Goal: Transaction & Acquisition: Subscribe to service/newsletter

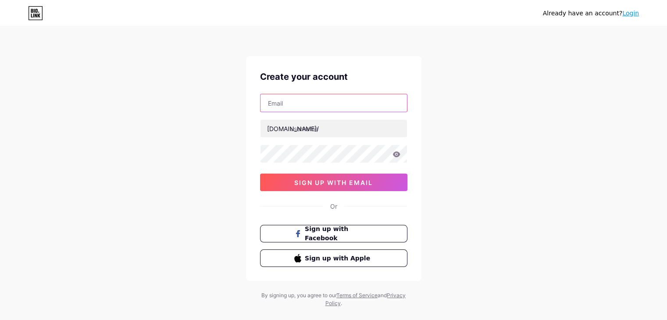
click at [301, 100] on input "text" at bounding box center [334, 103] width 146 height 18
type input "[EMAIL_ADDRESS][DOMAIN_NAME]"
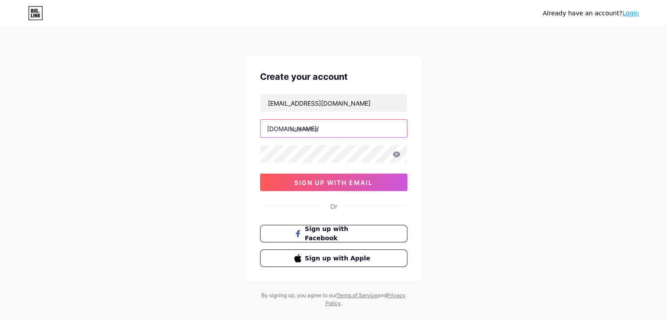
click at [333, 127] on input "text" at bounding box center [334, 129] width 146 height 18
paste input "okbetcom"
type input "okbetcom"
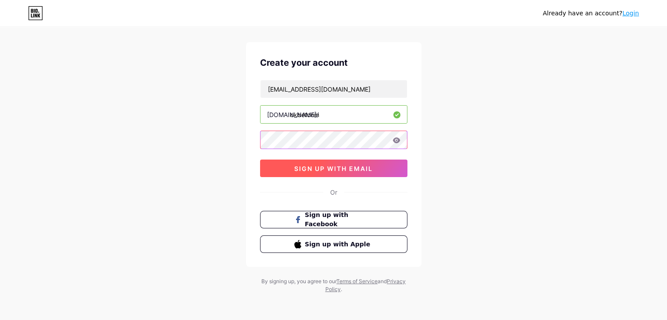
scroll to position [15, 0]
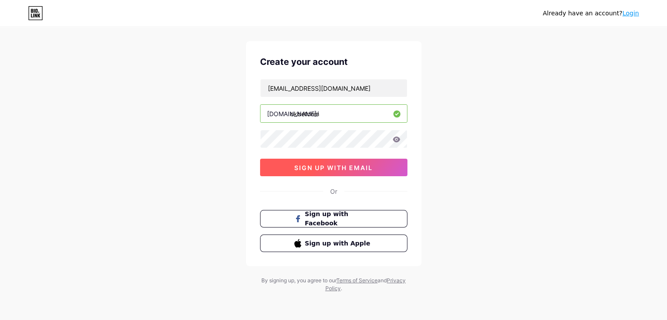
click at [326, 168] on span "sign up with email" at bounding box center [333, 167] width 79 height 7
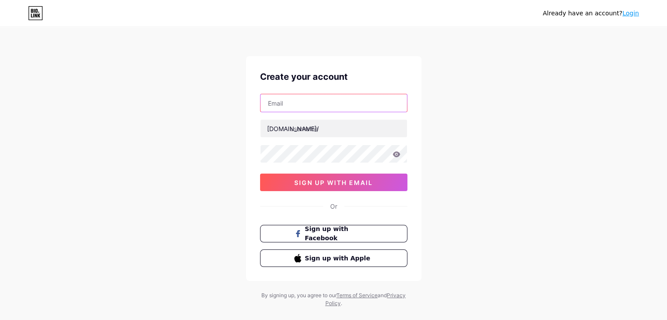
click at [316, 104] on input "text" at bounding box center [334, 103] width 146 height 18
type input "[EMAIL_ADDRESS][DOMAIN_NAME]"
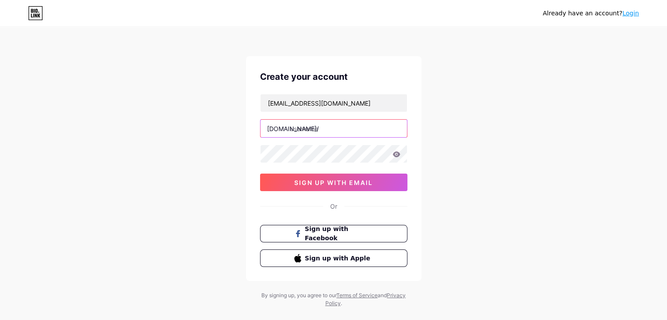
click at [316, 129] on input "text" at bounding box center [334, 129] width 146 height 18
drag, startPoint x: 326, startPoint y: 129, endPoint x: 316, endPoint y: 129, distance: 10.1
click at [326, 129] on input "text" at bounding box center [334, 129] width 146 height 18
paste input "okbetcom"
type input "okbetcom"
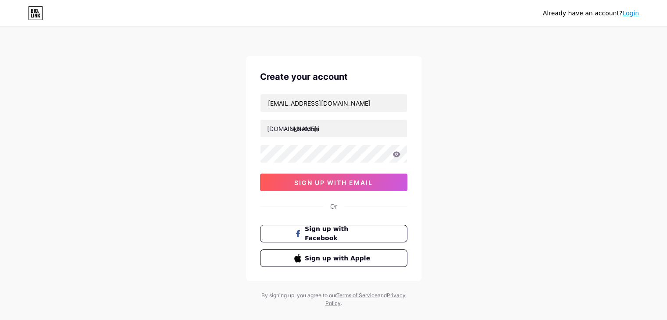
click at [294, 156] on div "[EMAIL_ADDRESS][DOMAIN_NAME] [DOMAIN_NAME]/ okbetcom sign up with email" at bounding box center [333, 142] width 147 height 97
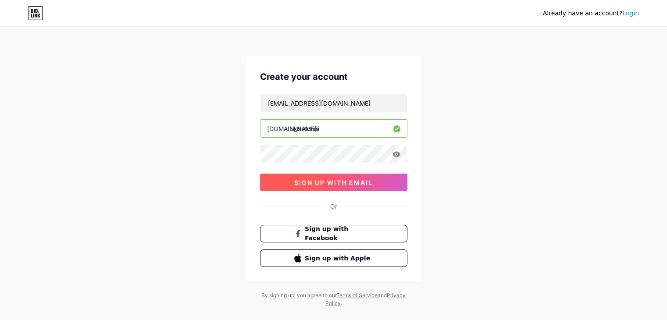
click at [296, 173] on div "[EMAIL_ADDRESS][DOMAIN_NAME] [DOMAIN_NAME]/ okbetcom sign up with email" at bounding box center [333, 142] width 147 height 97
click at [297, 174] on button "sign up with email" at bounding box center [333, 183] width 147 height 18
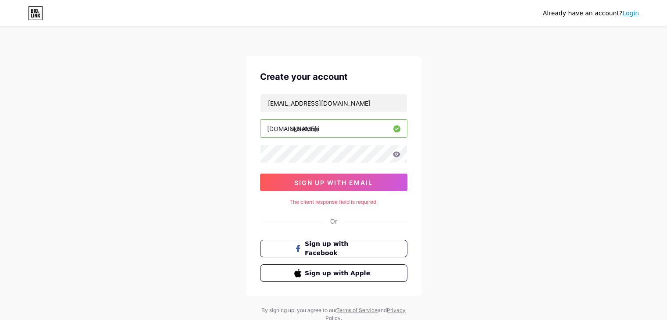
click at [396, 151] on icon at bounding box center [396, 154] width 7 height 6
click at [341, 207] on div "Create your account [EMAIL_ADDRESS][DOMAIN_NAME] [DOMAIN_NAME]/ okbetcom sign u…" at bounding box center [333, 176] width 175 height 240
click at [397, 155] on icon at bounding box center [396, 154] width 7 height 6
click at [626, 16] on link "Login" at bounding box center [630, 13] width 17 height 7
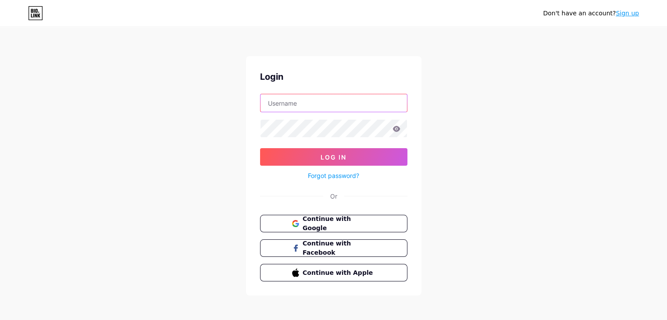
click at [314, 97] on input "text" at bounding box center [334, 103] width 146 height 18
click at [328, 127] on form "Log In Forgot password?" at bounding box center [333, 137] width 147 height 87
click at [299, 104] on input "text" at bounding box center [334, 103] width 146 height 18
paste input "okbetcom"
type input "okbetcom"
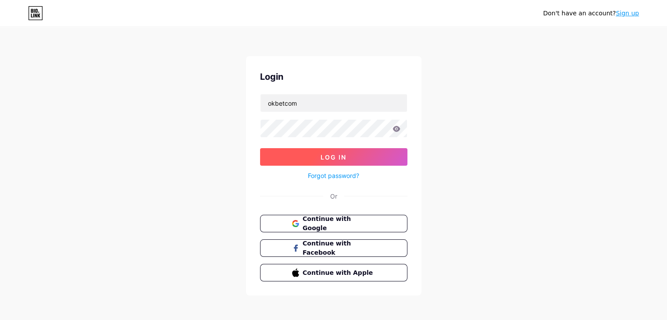
click at [312, 159] on button "Log In" at bounding box center [333, 157] width 147 height 18
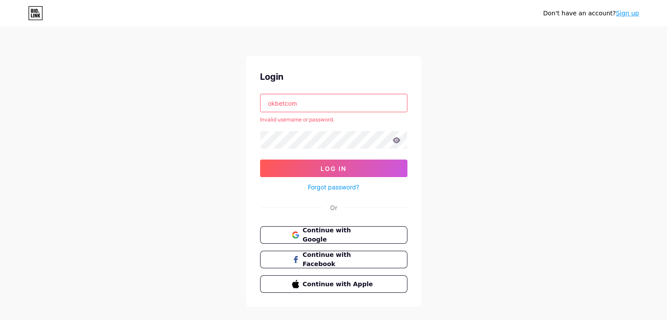
click at [622, 16] on link "Sign up" at bounding box center [627, 13] width 23 height 7
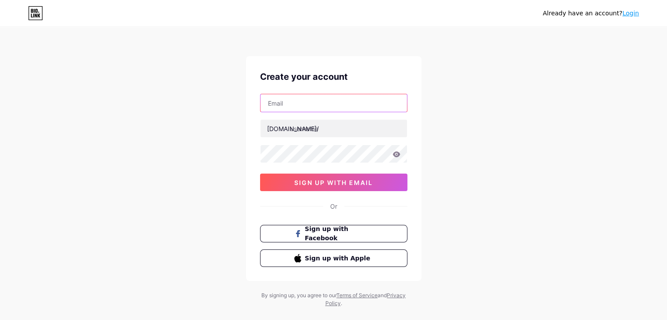
click at [325, 97] on input "text" at bounding box center [334, 103] width 146 height 18
type input "[EMAIL_ADDRESS][DOMAIN_NAME]"
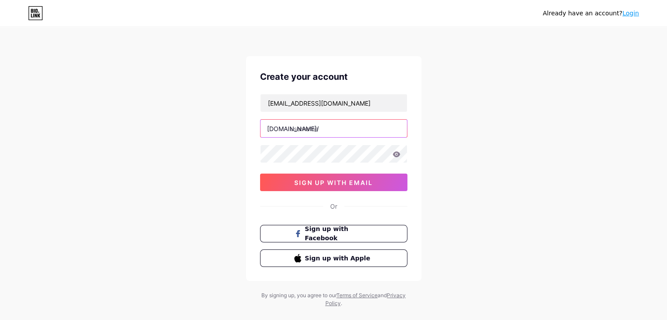
click at [325, 126] on input "text" at bounding box center [334, 129] width 146 height 18
paste input "okbetcom"
type input "okbetcom"
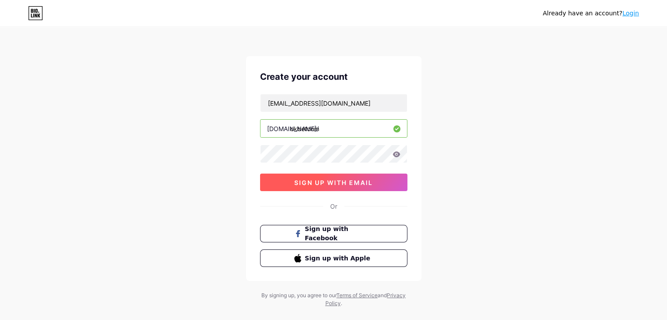
click at [310, 182] on span "sign up with email" at bounding box center [333, 182] width 79 height 7
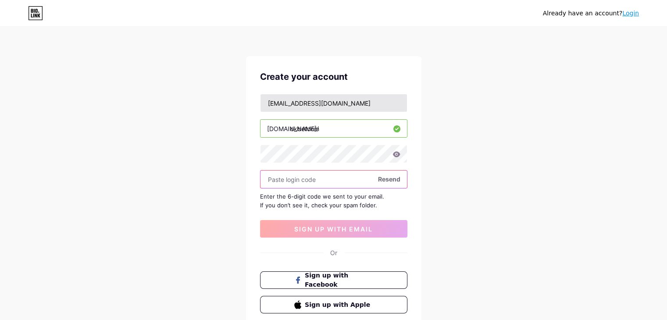
paste input "845471"
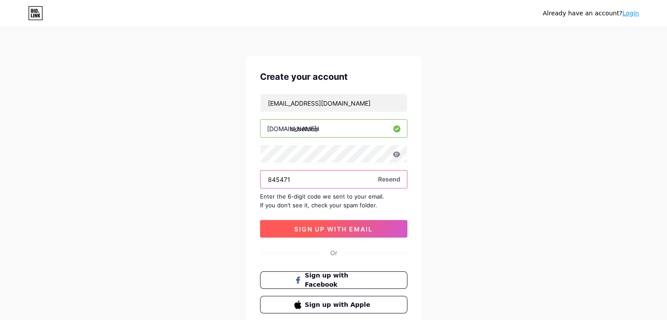
type input "845471"
click at [350, 232] on button "sign up with email" at bounding box center [333, 229] width 147 height 18
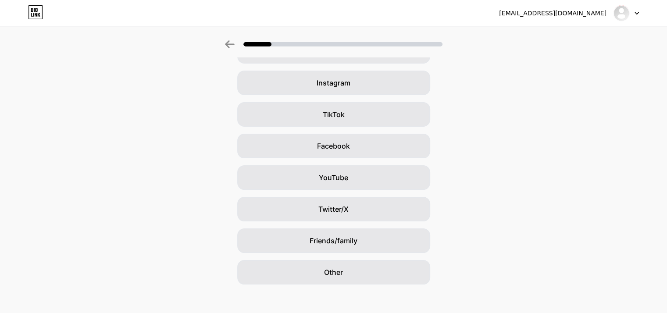
scroll to position [65, 0]
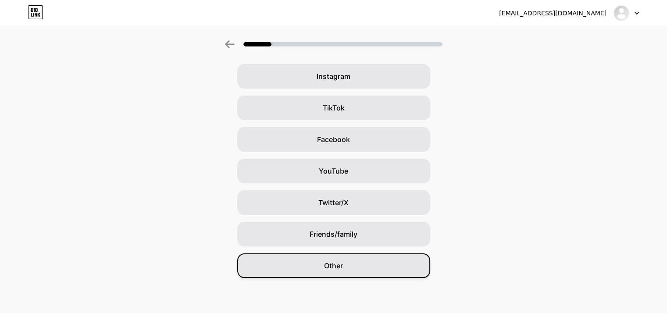
click at [378, 262] on div "Other" at bounding box center [333, 266] width 193 height 25
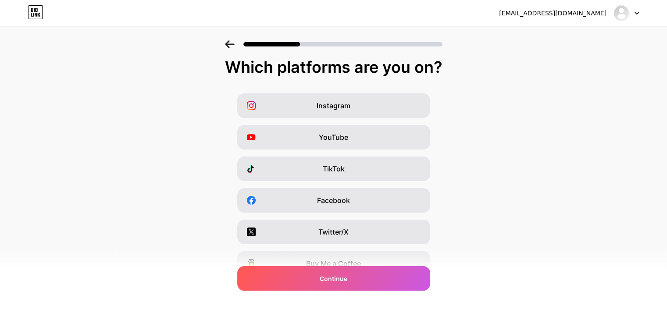
scroll to position [44, 0]
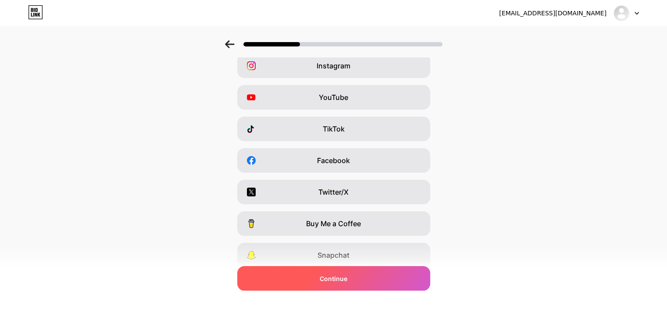
click at [372, 278] on div "Continue" at bounding box center [333, 278] width 193 height 25
click at [380, 281] on div "Continue" at bounding box center [333, 278] width 193 height 25
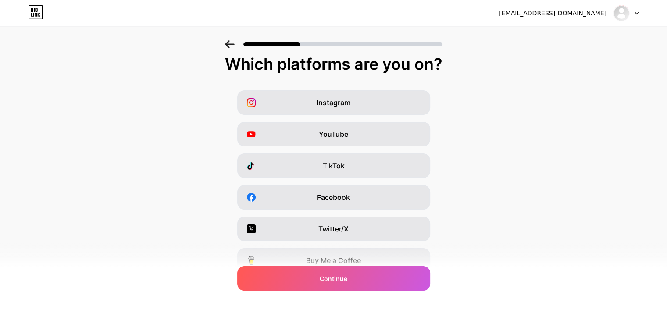
scroll to position [0, 0]
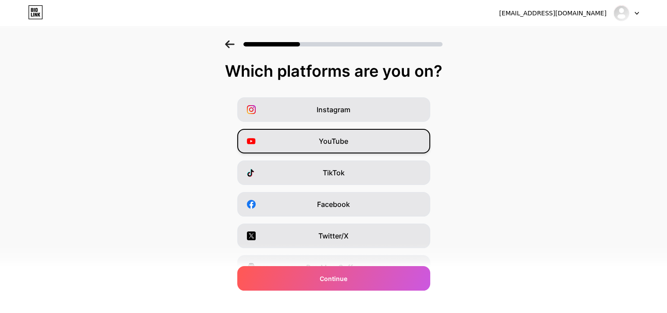
click at [329, 143] on span "YouTube" at bounding box center [333, 141] width 29 height 11
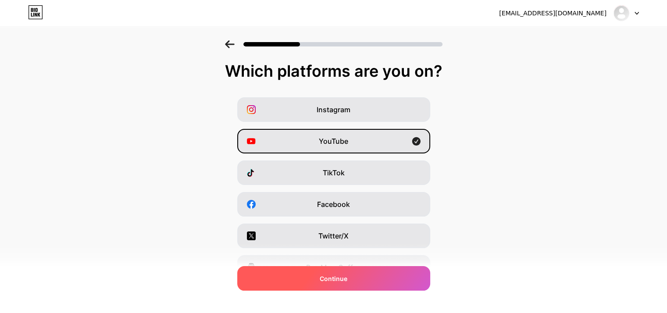
click at [363, 284] on div "Continue" at bounding box center [333, 278] width 193 height 25
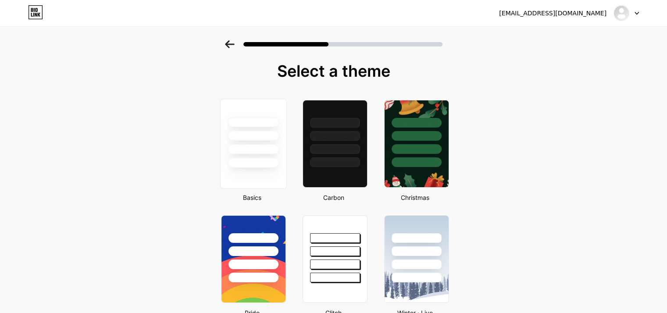
click at [264, 153] on div at bounding box center [253, 149] width 51 height 10
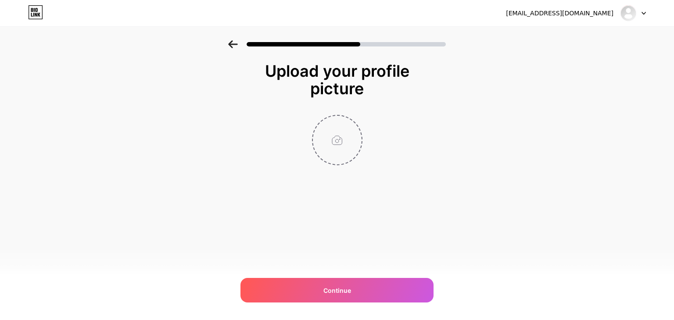
click at [327, 150] on input "file" at bounding box center [337, 140] width 49 height 49
type input "C:\fakepath\ian19-logo.jpg"
click at [328, 277] on div "[EMAIL_ADDRESS][DOMAIN_NAME] Logout Link Copied Upload your profile picture Con…" at bounding box center [337, 160] width 674 height 320
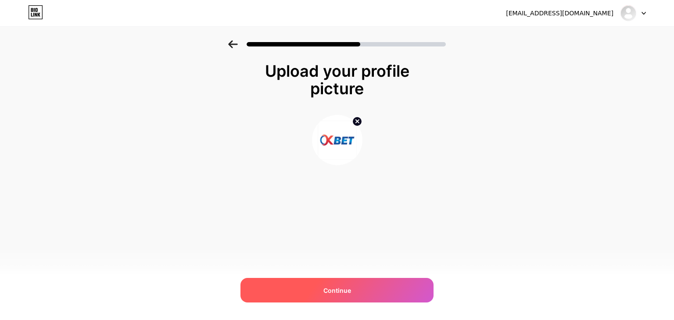
click at [346, 296] on div "Continue" at bounding box center [336, 290] width 193 height 25
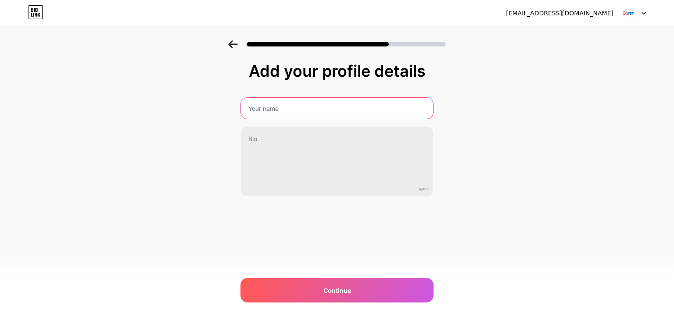
drag, startPoint x: 275, startPoint y: 112, endPoint x: 267, endPoint y: 113, distance: 7.9
click at [272, 112] on input "text" at bounding box center [337, 108] width 192 height 21
type input "Okbet Casino [GEOGRAPHIC_DATA]"
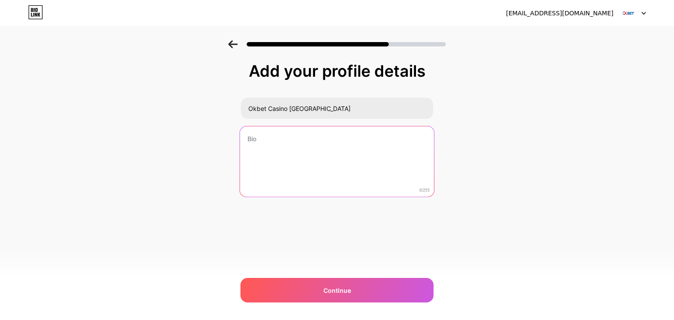
click at [319, 159] on textarea at bounding box center [337, 161] width 194 height 71
paste textarea "Okbet Casino Philippines keeps things clear and fast so you can focus on the ga…"
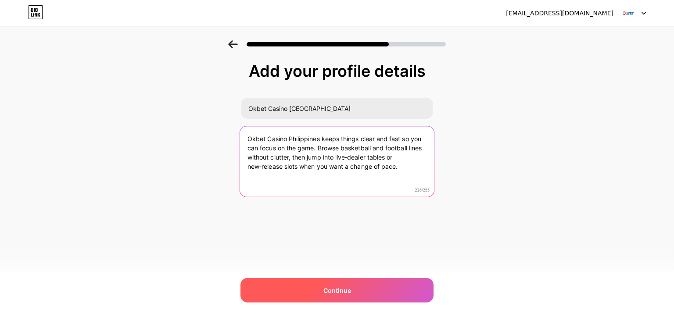
type textarea "Okbet Casino Philippines keeps things clear and fast so you can focus on the ga…"
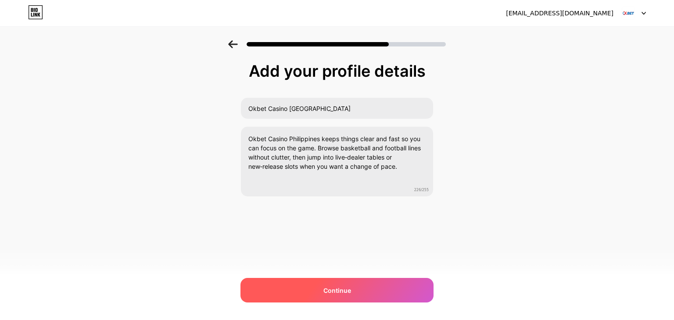
click at [369, 289] on div "Continue" at bounding box center [336, 290] width 193 height 25
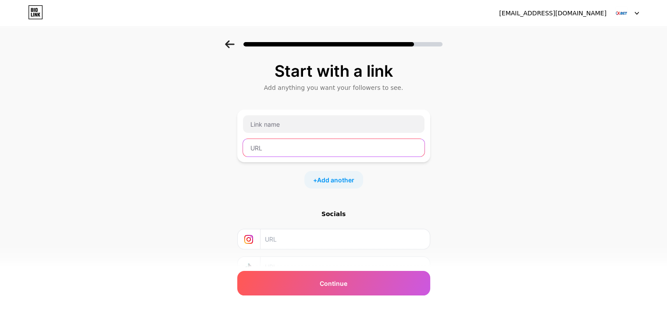
click at [303, 154] on input "text" at bounding box center [334, 148] width 182 height 18
paste input "[URL][DOMAIN_NAME]"
type input "[URL][DOMAIN_NAME]"
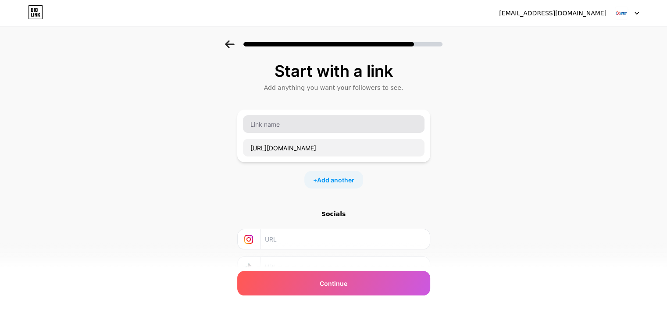
drag, startPoint x: 365, startPoint y: 174, endPoint x: 288, endPoint y: 120, distance: 93.8
click at [289, 125] on div "[URL][DOMAIN_NAME] + Add another" at bounding box center [333, 149] width 193 height 79
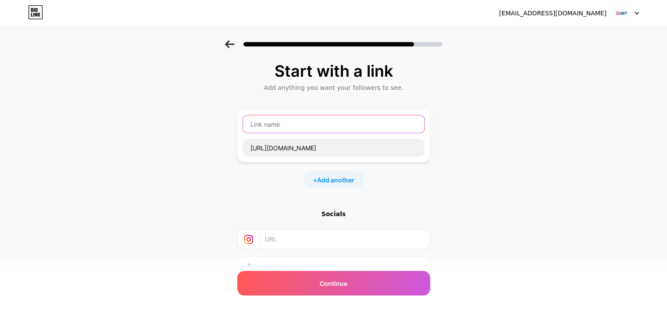
click at [288, 120] on input "text" at bounding box center [334, 124] width 182 height 18
paste input "Okbet Casino [GEOGRAPHIC_DATA]"
type input "Okbet Casino [GEOGRAPHIC_DATA]"
click at [333, 186] on div "+ Add another" at bounding box center [333, 180] width 59 height 18
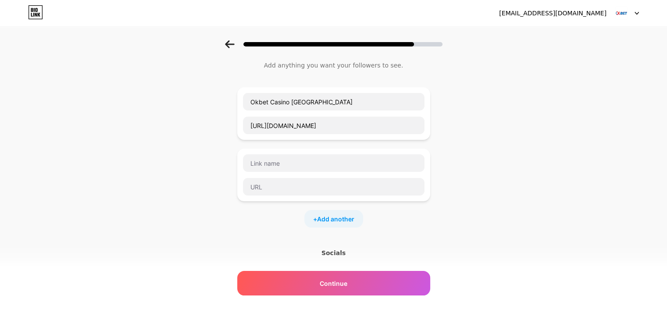
scroll to position [88, 0]
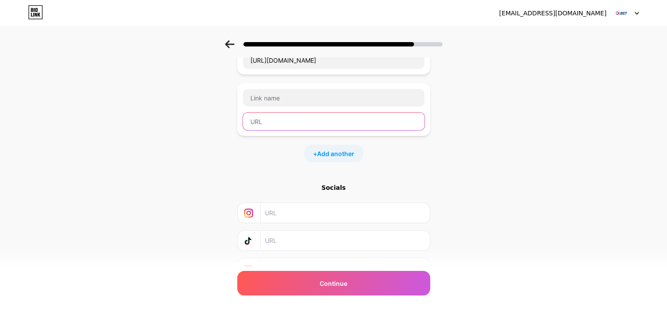
click at [276, 129] on input "text" at bounding box center [334, 122] width 182 height 18
paste input "[URL][DOMAIN_NAME]"
type input "[URL][DOMAIN_NAME]"
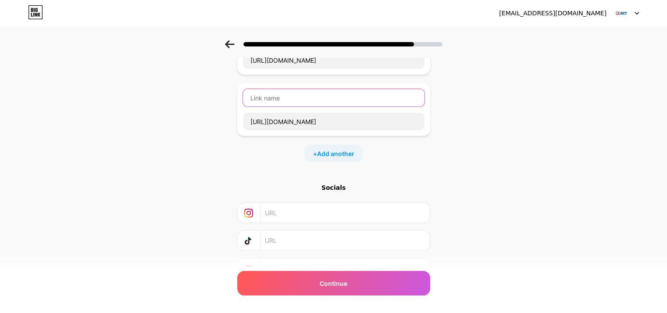
click at [294, 100] on input "text" at bounding box center [334, 98] width 182 height 18
type input "Youtube"
drag, startPoint x: 303, startPoint y: 156, endPoint x: 324, endPoint y: 151, distance: 21.6
click at [314, 153] on div "+ Add another" at bounding box center [333, 154] width 193 height 18
click at [324, 151] on span "Add another" at bounding box center [335, 153] width 37 height 9
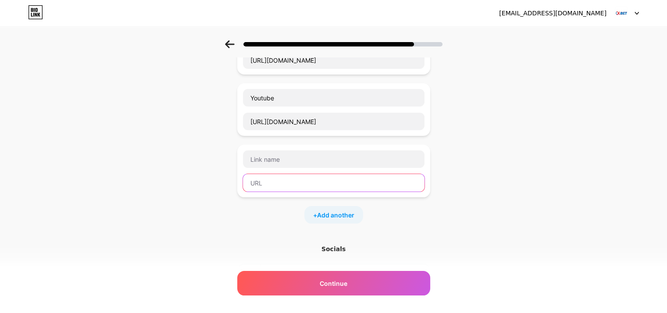
click at [307, 181] on input "text" at bounding box center [334, 183] width 182 height 18
paste input "[URL][DOMAIN_NAME]"
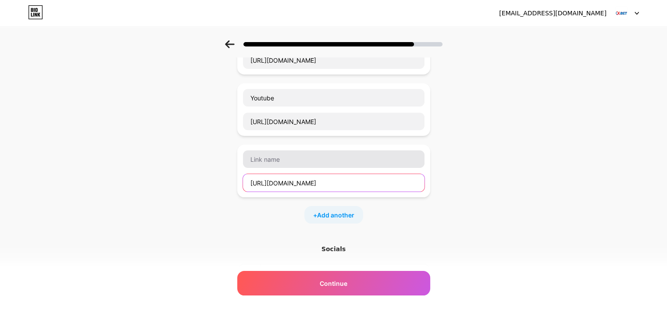
type input "[URL][DOMAIN_NAME]"
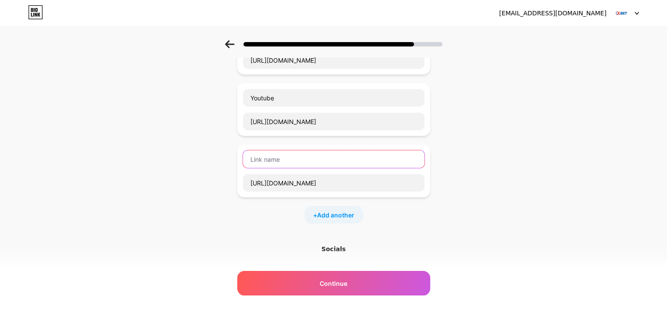
click at [298, 154] on input "text" at bounding box center [334, 159] width 182 height 18
type input "Pinterest"
click at [344, 221] on div "+ Add another" at bounding box center [333, 215] width 59 height 18
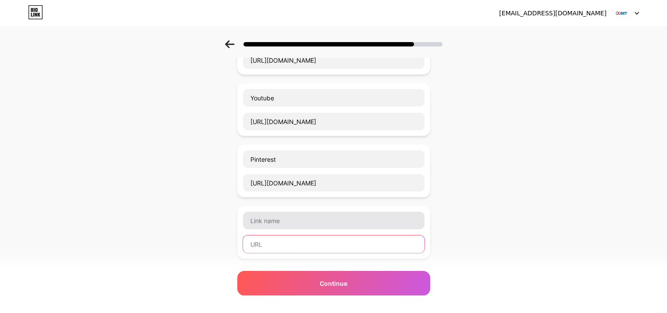
drag, startPoint x: 307, startPoint y: 243, endPoint x: 267, endPoint y: 217, distance: 47.8
click at [305, 243] on input "text" at bounding box center [334, 245] width 182 height 18
paste input "[URL][DOMAIN_NAME]"
type input "[URL][DOMAIN_NAME]"
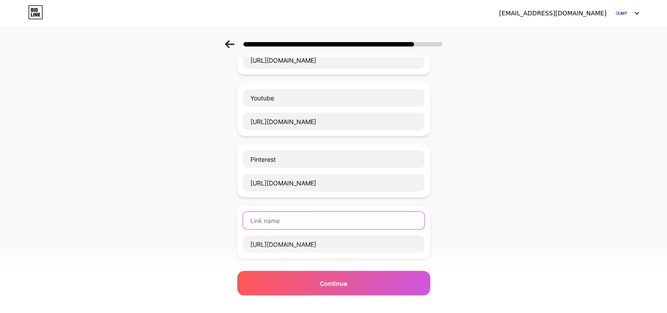
click at [313, 218] on input "text" at bounding box center [334, 221] width 182 height 18
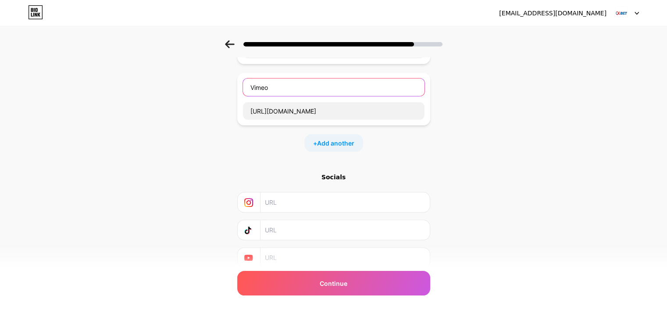
scroll to position [253, 0]
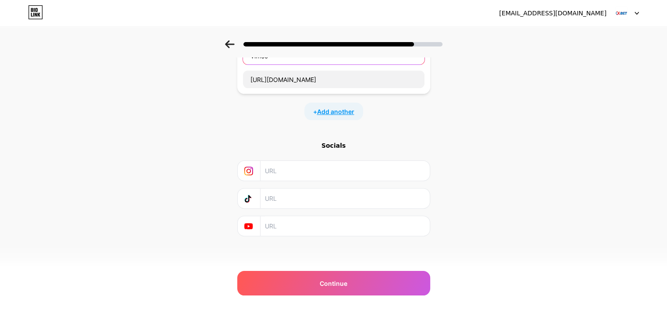
type input "Vimeo"
click at [337, 111] on span "Add another" at bounding box center [335, 111] width 37 height 9
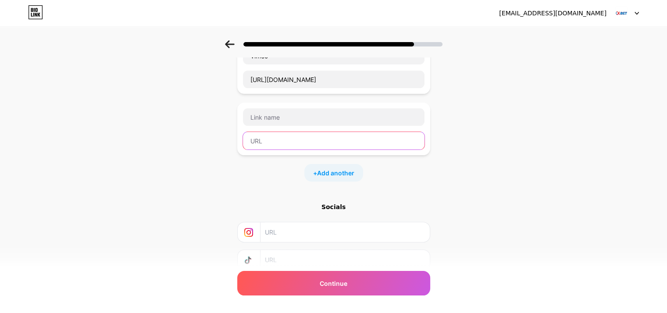
click at [267, 143] on input "text" at bounding box center [334, 141] width 182 height 18
paste input "[URL][DOMAIN_NAME]"
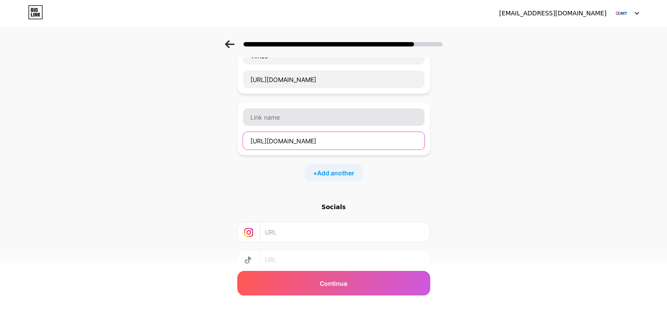
type input "[URL][DOMAIN_NAME]"
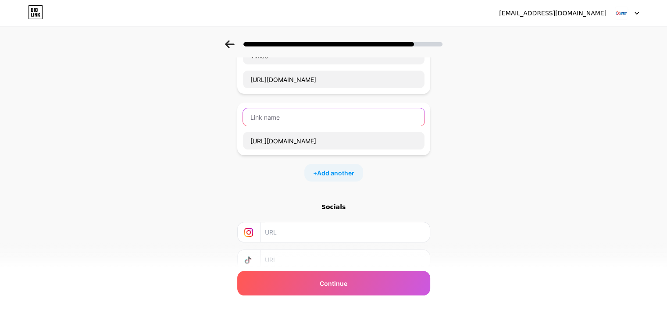
click at [283, 120] on input "text" at bounding box center [334, 117] width 182 height 18
type input "Twitter"
click at [330, 175] on span "Add another" at bounding box center [335, 172] width 37 height 9
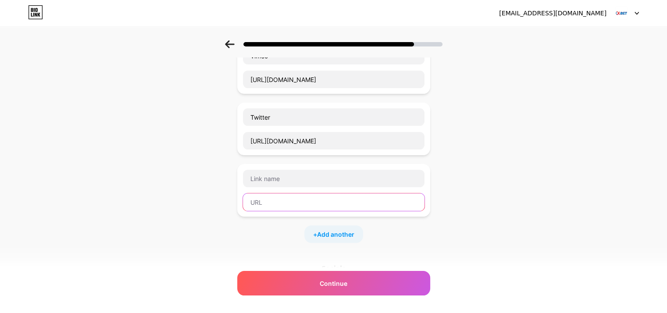
click at [272, 199] on input "text" at bounding box center [334, 202] width 182 height 18
paste input "[URL][DOMAIN_NAME]"
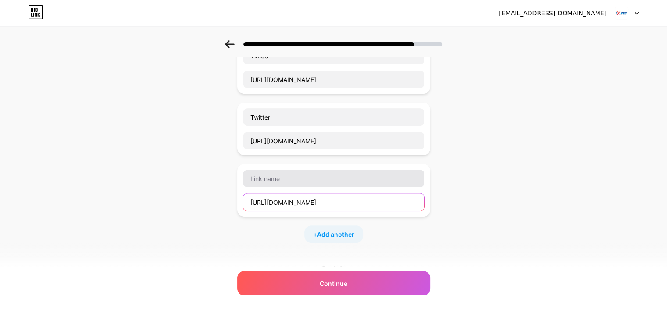
scroll to position [0, 0]
type input "[URL][DOMAIN_NAME]"
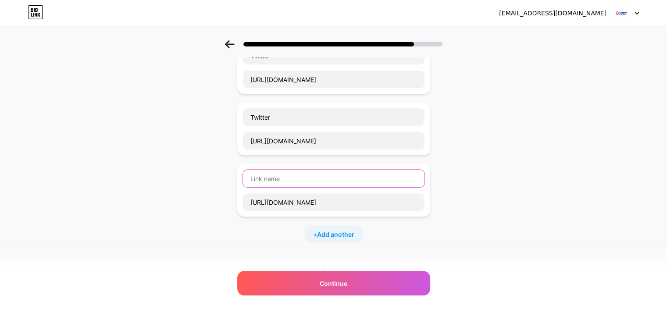
scroll to position [0, 0]
click at [281, 181] on input "text" at bounding box center [334, 179] width 182 height 18
type input "Blogger"
click at [338, 235] on span "Add another" at bounding box center [335, 234] width 37 height 9
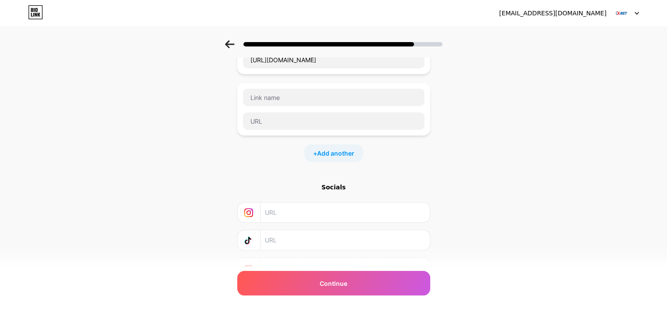
scroll to position [428, 0]
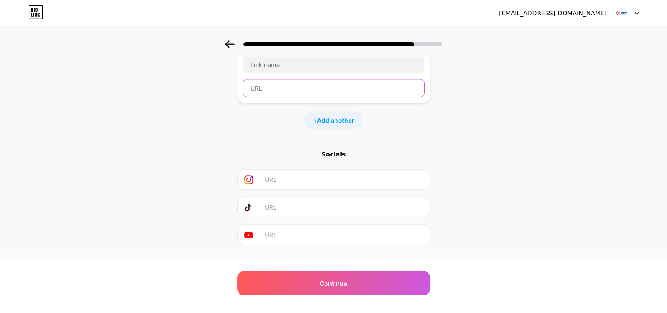
click at [278, 88] on input "text" at bounding box center [334, 88] width 182 height 18
paste input "[URL][DOMAIN_NAME]"
type input "[URL][DOMAIN_NAME]"
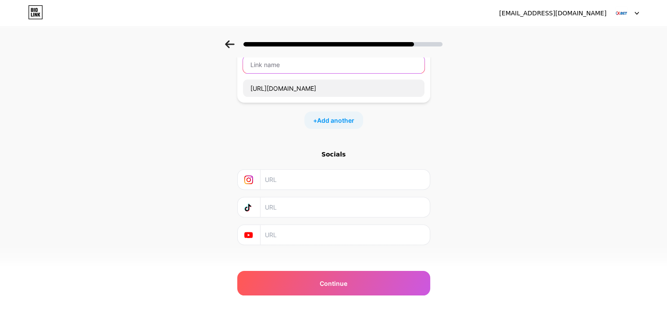
click at [283, 71] on input "text" at bounding box center [334, 65] width 182 height 18
type input "Twitch"
click at [336, 117] on span "Add another" at bounding box center [335, 120] width 37 height 9
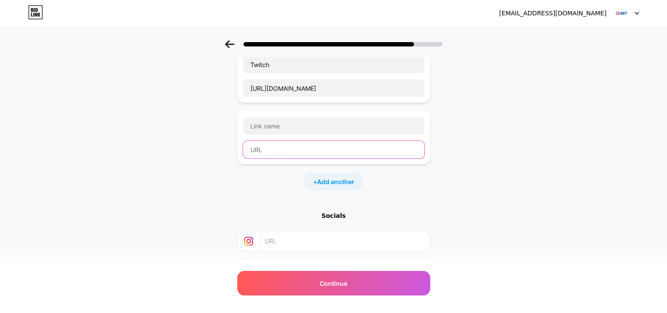
click at [284, 148] on input "text" at bounding box center [334, 150] width 182 height 18
paste input "[URL][DOMAIN_NAME]"
type input "[URL][DOMAIN_NAME]"
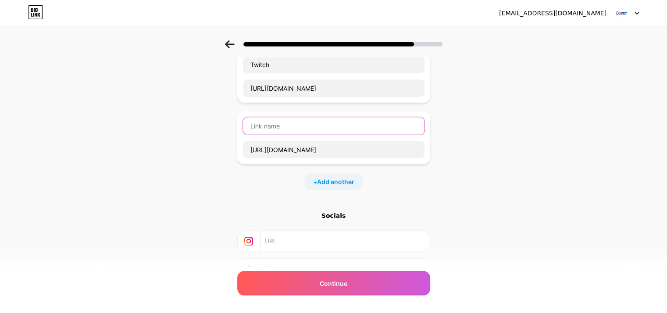
click at [289, 131] on input "text" at bounding box center [334, 126] width 182 height 18
type input "Issuu"
drag, startPoint x: 450, startPoint y: 216, endPoint x: 429, endPoint y: 235, distance: 27.9
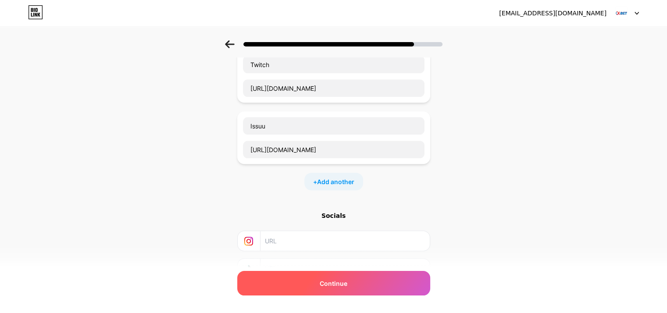
click at [333, 291] on div "Continue" at bounding box center [333, 283] width 193 height 25
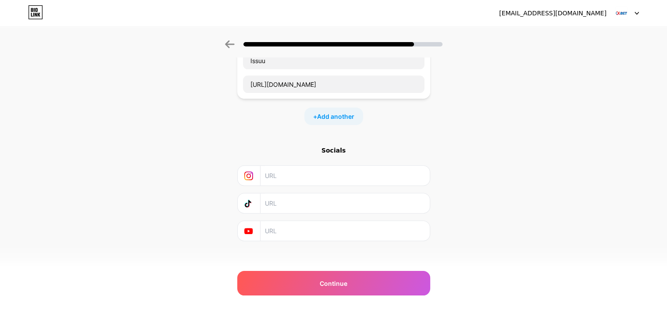
scroll to position [496, 0]
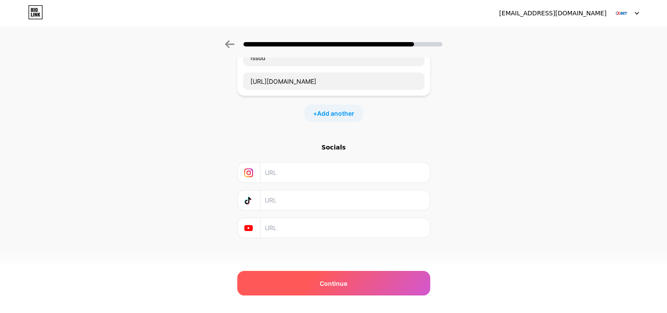
click at [333, 288] on div "Continue" at bounding box center [333, 283] width 193 height 25
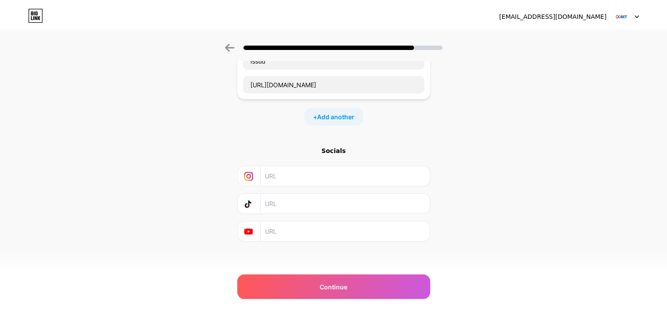
scroll to position [0, 0]
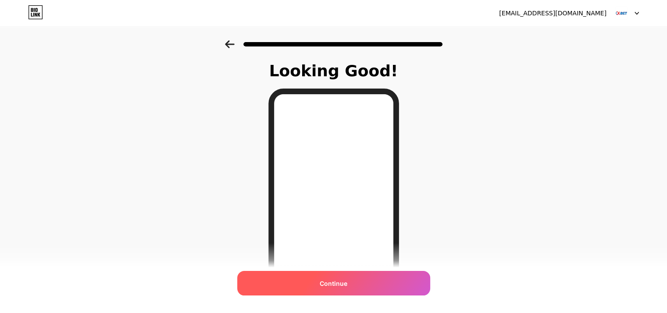
click at [340, 284] on span "Continue" at bounding box center [334, 283] width 28 height 9
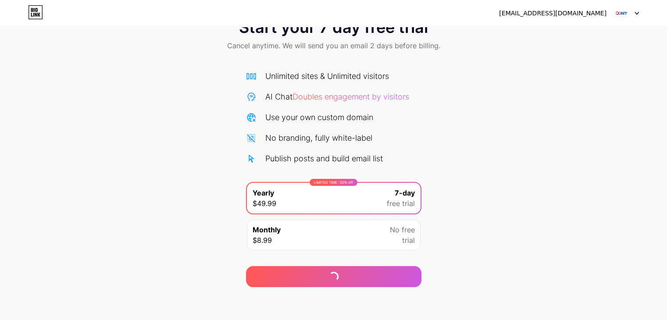
scroll to position [32, 0]
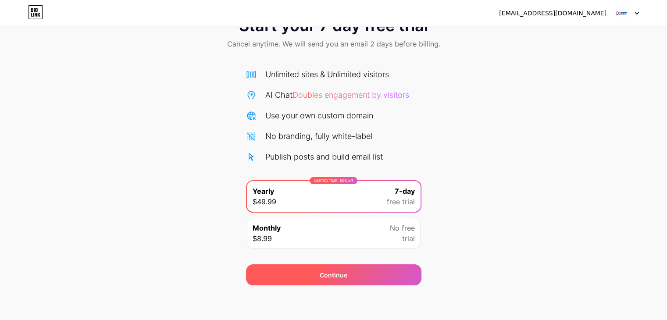
click at [378, 278] on div "Continue" at bounding box center [333, 274] width 175 height 21
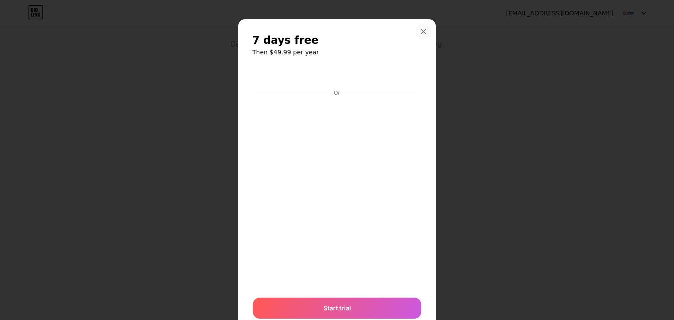
click at [421, 30] on icon at bounding box center [423, 31] width 5 height 5
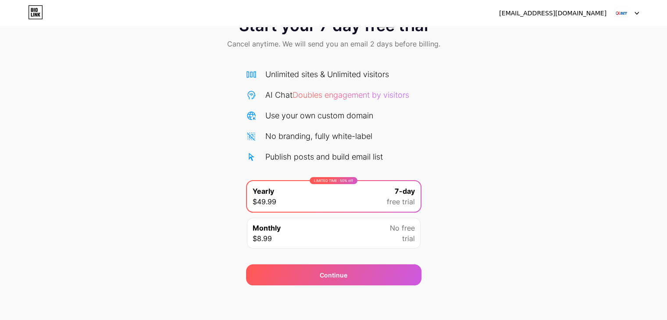
click at [336, 236] on div "Monthly $8.99 No free trial" at bounding box center [334, 233] width 174 height 31
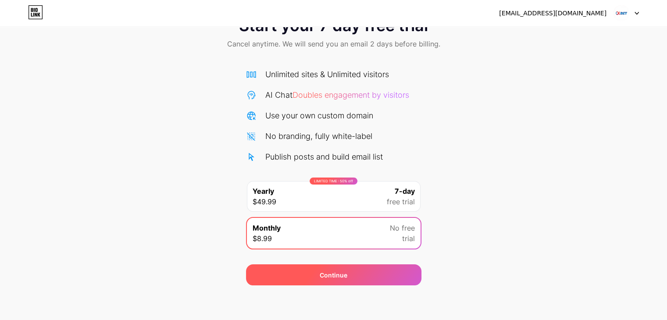
click at [378, 269] on div "Continue" at bounding box center [333, 274] width 175 height 21
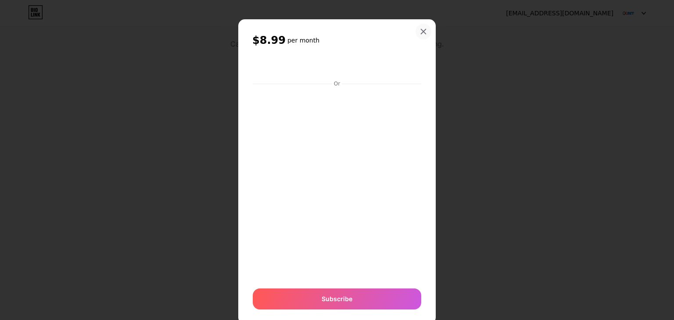
click at [421, 29] on icon at bounding box center [423, 31] width 7 height 7
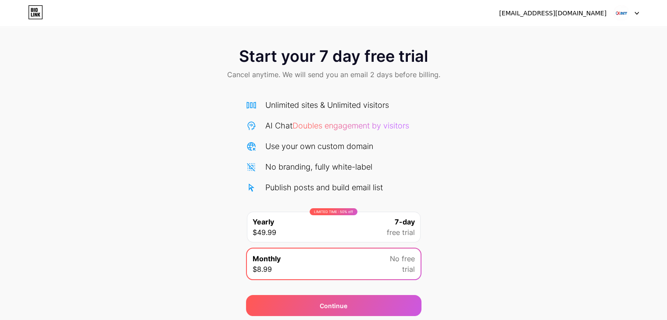
scroll to position [0, 0]
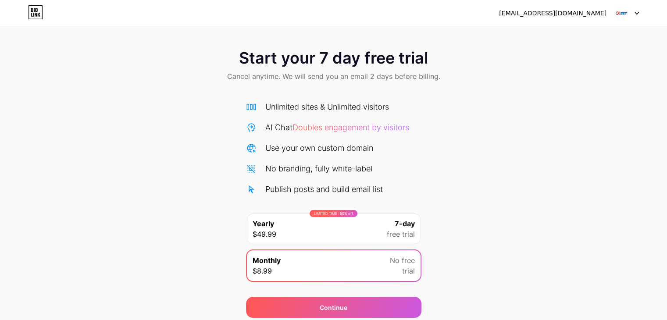
click at [372, 104] on div "Unlimited sites & Unlimited visitors" at bounding box center [327, 107] width 124 height 12
click at [405, 87] on div "Start your 7 day free trial Cancel anytime. We will send you an email 2 days be…" at bounding box center [333, 66] width 667 height 52
click at [412, 78] on span "Cancel anytime. We will send you an email 2 days before billing." at bounding box center [333, 76] width 213 height 11
click at [340, 186] on div "Publish posts and build email list" at bounding box center [324, 189] width 118 height 12
click at [616, 13] on img at bounding box center [621, 13] width 17 height 17
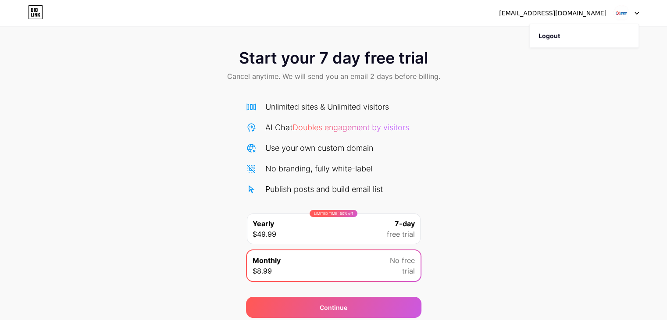
drag, startPoint x: 418, startPoint y: 18, endPoint x: 271, endPoint y: 26, distance: 147.2
click at [413, 21] on div "[EMAIL_ADDRESS][DOMAIN_NAME] Logout" at bounding box center [333, 13] width 667 height 26
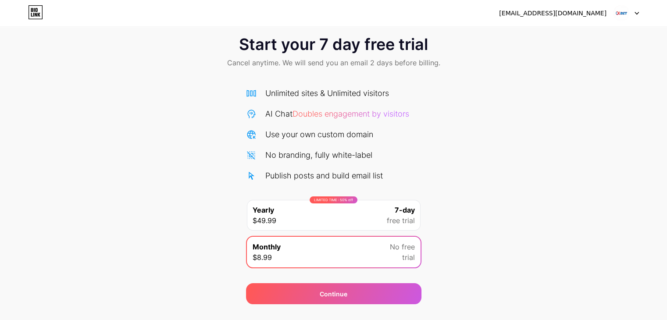
scroll to position [32, 0]
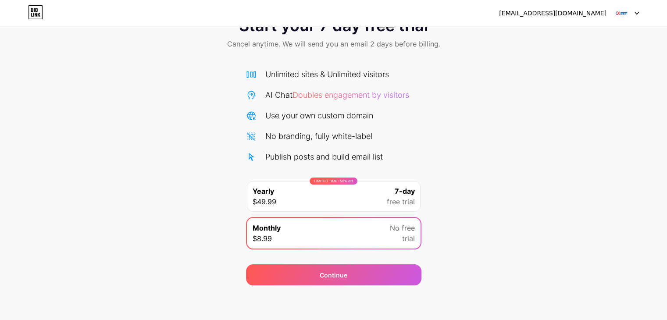
click at [359, 196] on div "LIMITED TIME : 50% off Yearly $49.99 7-day free trial" at bounding box center [334, 196] width 174 height 31
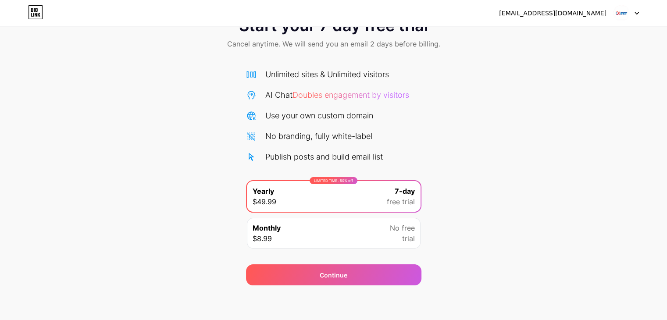
click at [345, 146] on div "Unlimited sites & Unlimited visitors AI Chat Doubles engagement by visitors Use…" at bounding box center [333, 115] width 175 height 94
click at [354, 98] on span "Doubles engagement by visitors" at bounding box center [351, 94] width 117 height 9
click at [379, 91] on span "Doubles engagement by visitors" at bounding box center [351, 94] width 117 height 9
click at [382, 100] on div "AI Chat Doubles engagement by visitors" at bounding box center [337, 95] width 144 height 12
click at [381, 233] on div "Monthly $8.99 No free trial" at bounding box center [334, 233] width 174 height 31
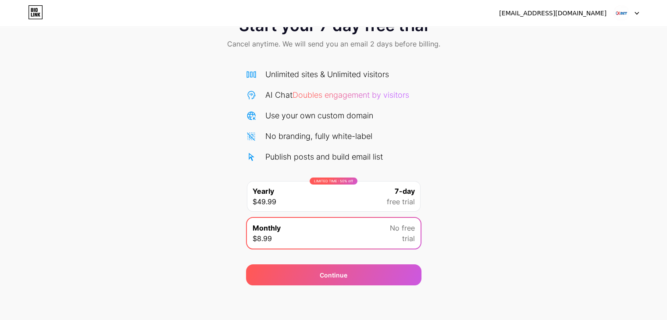
click at [379, 243] on div "Monthly $8.99 No free trial" at bounding box center [334, 233] width 174 height 31
drag, startPoint x: 365, startPoint y: 199, endPoint x: 201, endPoint y: 139, distance: 174.7
click at [364, 199] on div "LIMITED TIME : 50% off Yearly $49.99 7-day free trial" at bounding box center [334, 196] width 174 height 31
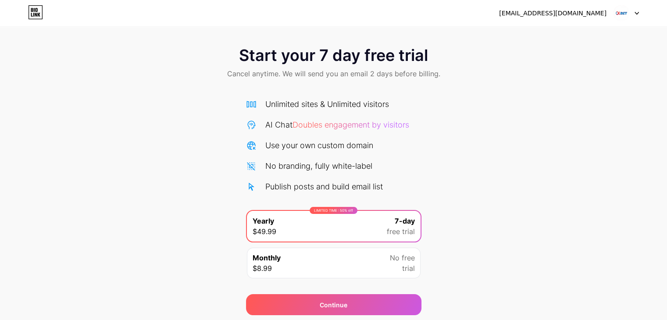
scroll to position [0, 0]
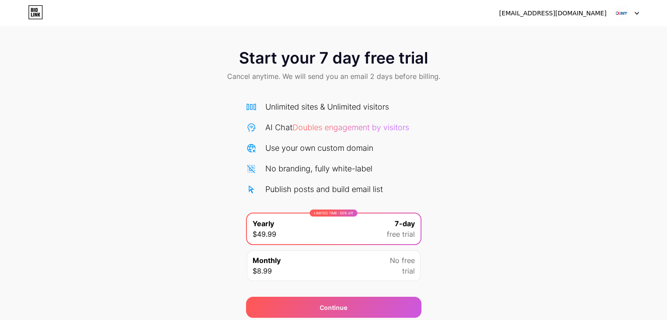
click at [342, 64] on span "Start your 7 day free trial" at bounding box center [333, 58] width 189 height 18
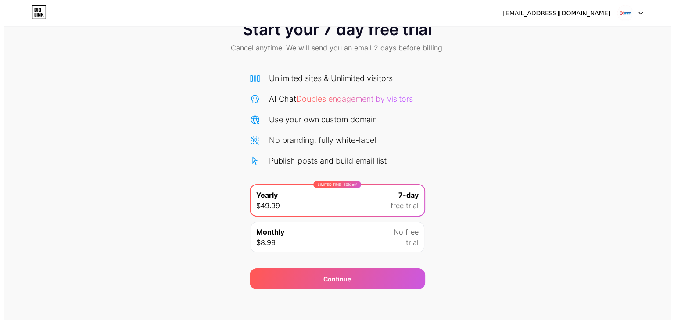
scroll to position [32, 0]
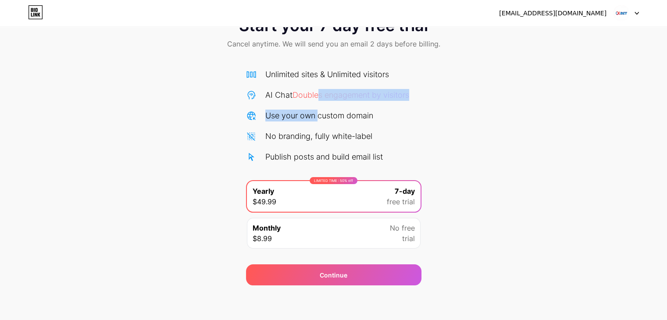
drag, startPoint x: 319, startPoint y: 107, endPoint x: 326, endPoint y: 96, distance: 13.0
click at [321, 103] on div "Unlimited sites & Unlimited visitors AI Chat Doubles engagement by visitors Use…" at bounding box center [333, 115] width 175 height 94
click at [326, 96] on span "Doubles engagement by visitors" at bounding box center [351, 94] width 117 height 9
click at [330, 90] on span "Doubles engagement by visitors" at bounding box center [351, 94] width 117 height 9
drag, startPoint x: 293, startPoint y: 94, endPoint x: 337, endPoint y: 185, distance: 100.4
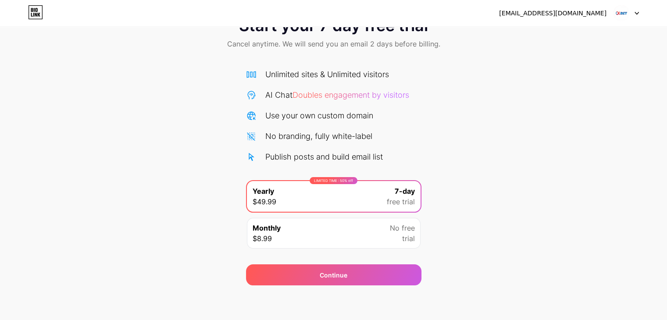
click at [293, 97] on div "AI Chat Doubles engagement by visitors" at bounding box center [337, 95] width 144 height 12
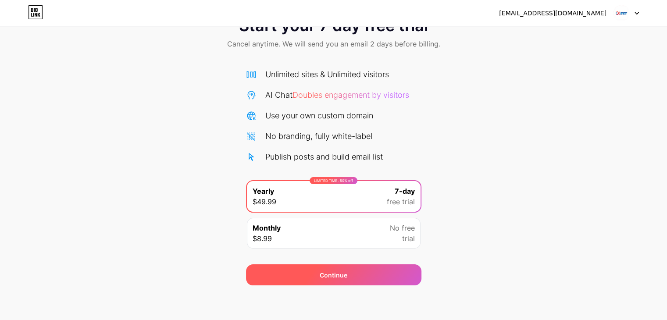
click at [366, 271] on div "Continue" at bounding box center [333, 274] width 175 height 21
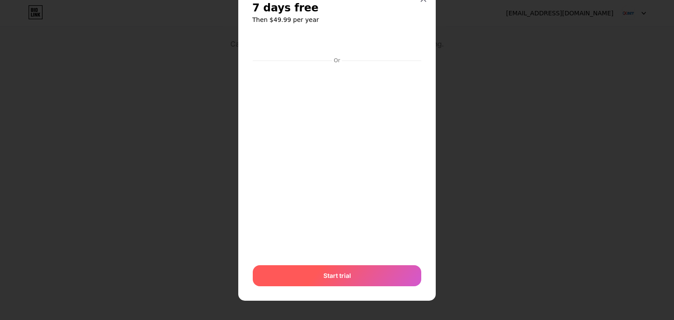
click at [357, 274] on div "Start trial" at bounding box center [337, 275] width 168 height 21
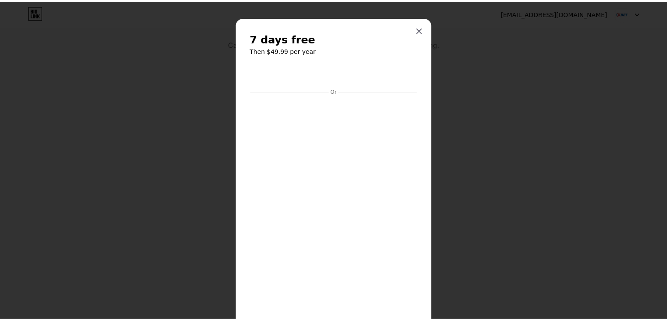
scroll to position [0, 0]
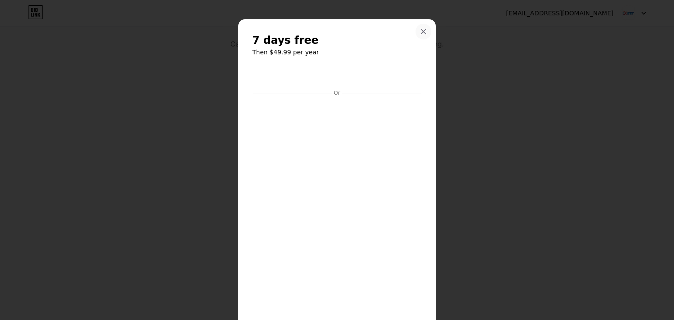
click at [420, 31] on icon at bounding box center [423, 31] width 7 height 7
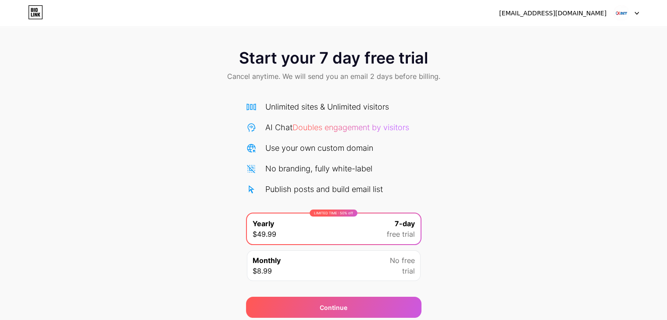
click at [368, 118] on div "Unlimited sites & Unlimited visitors AI Chat Doubles engagement by visitors Use…" at bounding box center [333, 148] width 175 height 94
click at [559, 12] on div "[EMAIL_ADDRESS][DOMAIN_NAME]" at bounding box center [552, 13] width 107 height 9
click at [619, 15] on img at bounding box center [621, 13] width 17 height 17
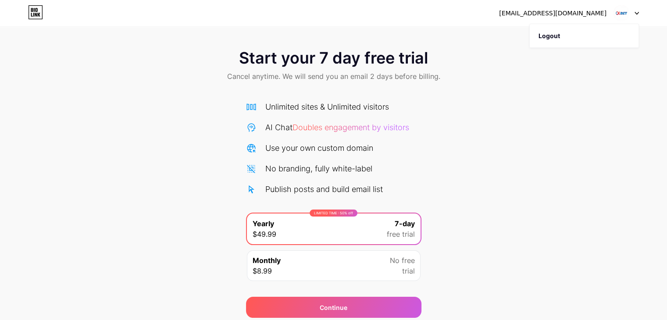
click at [619, 15] on img at bounding box center [621, 13] width 17 height 17
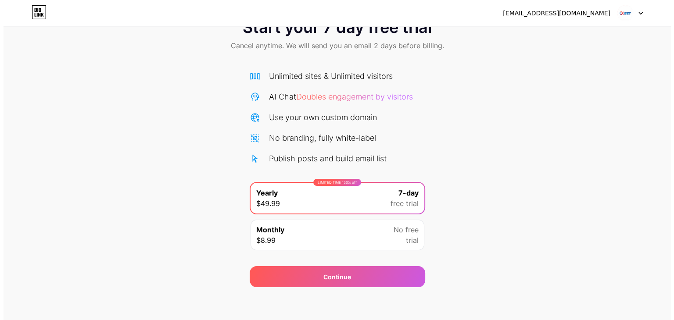
scroll to position [32, 0]
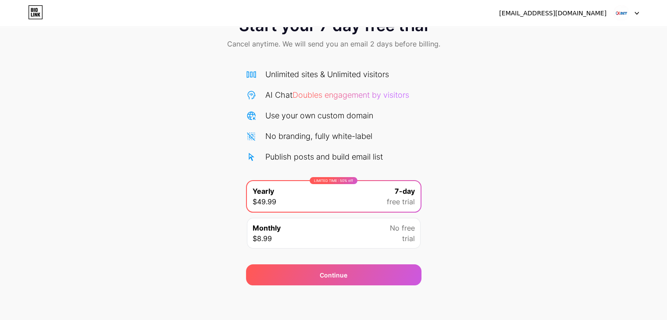
click at [298, 234] on div "Monthly $8.99 No free trial" at bounding box center [334, 233] width 174 height 31
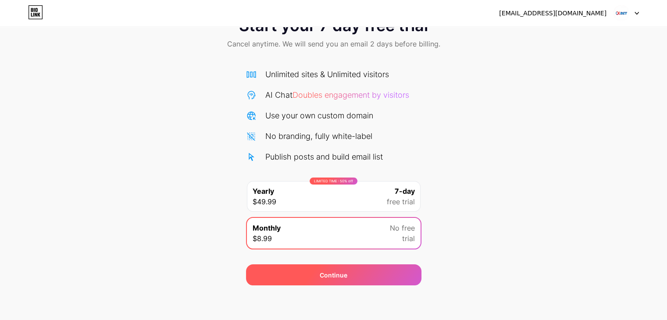
click at [331, 273] on div "Continue" at bounding box center [334, 275] width 28 height 9
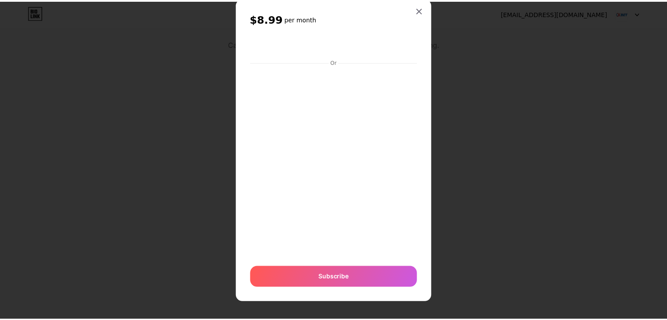
scroll to position [23, 0]
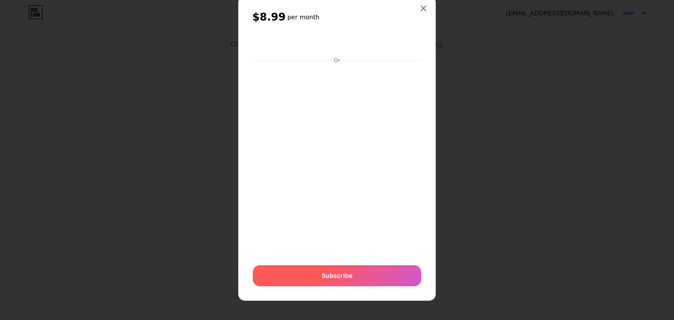
click at [348, 276] on span "Subscribe" at bounding box center [336, 275] width 31 height 9
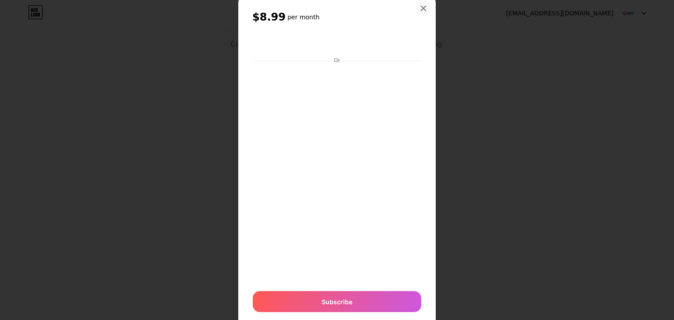
click at [416, 7] on div at bounding box center [423, 8] width 16 height 16
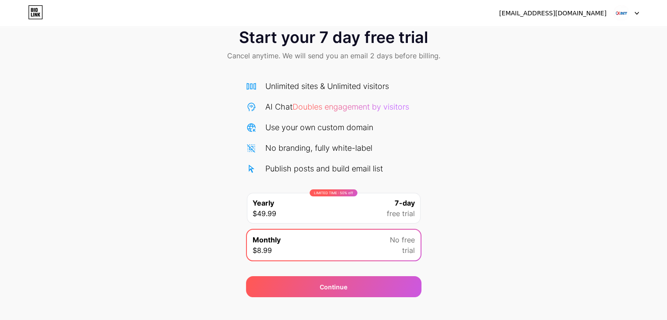
scroll to position [0, 0]
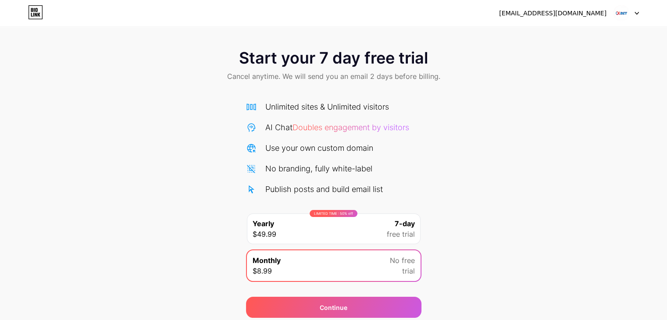
drag, startPoint x: 181, startPoint y: 59, endPoint x: 31, endPoint y: 23, distance: 153.8
click at [177, 59] on div "Start your 7 day free trial Cancel anytime. We will send you an email 2 days be…" at bounding box center [333, 66] width 667 height 52
click at [32, 11] on icon at bounding box center [32, 10] width 2 height 4
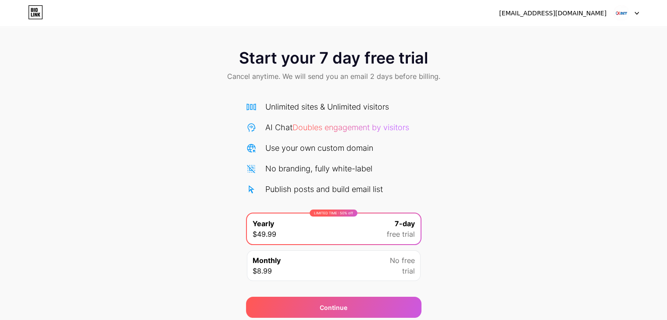
click at [597, 13] on div "[EMAIL_ADDRESS][DOMAIN_NAME]" at bounding box center [552, 13] width 107 height 9
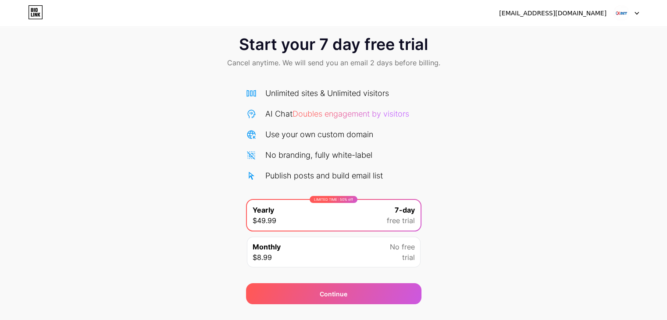
scroll to position [32, 0]
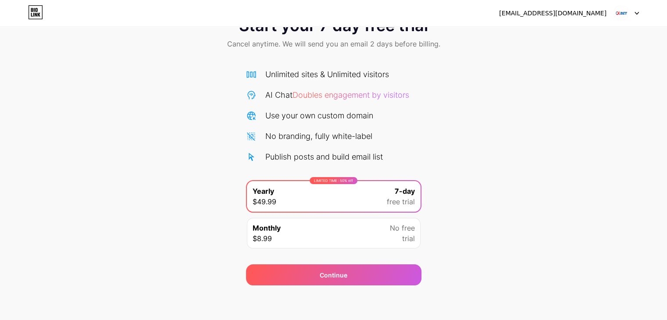
click at [332, 95] on span "Doubles engagement by visitors" at bounding box center [351, 94] width 117 height 9
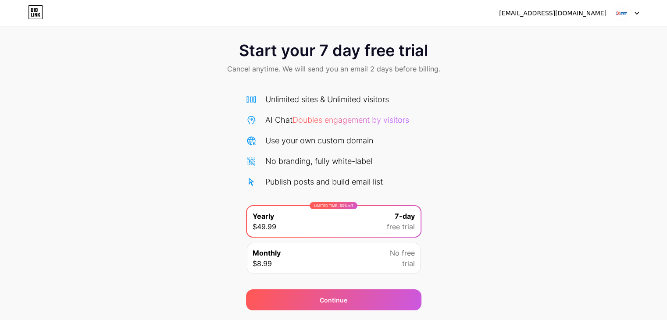
scroll to position [0, 0]
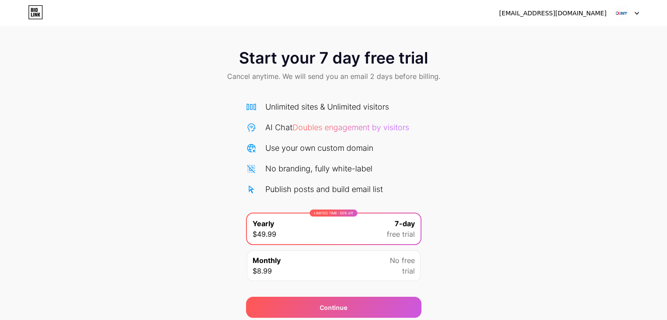
click at [361, 58] on span "Start your 7 day free trial" at bounding box center [333, 58] width 189 height 18
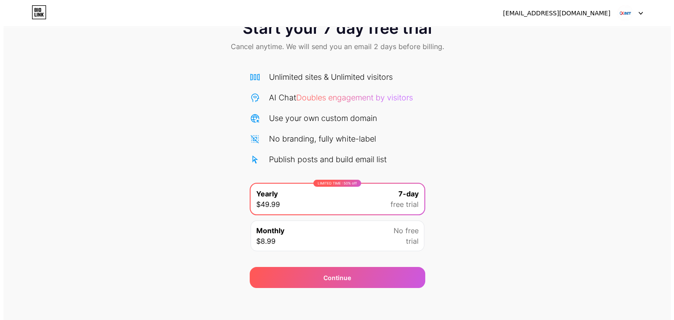
scroll to position [32, 0]
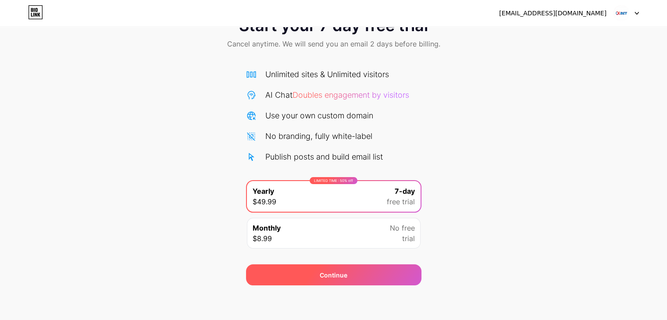
click at [337, 268] on div "Continue" at bounding box center [333, 274] width 175 height 21
